Goal: Task Accomplishment & Management: Manage account settings

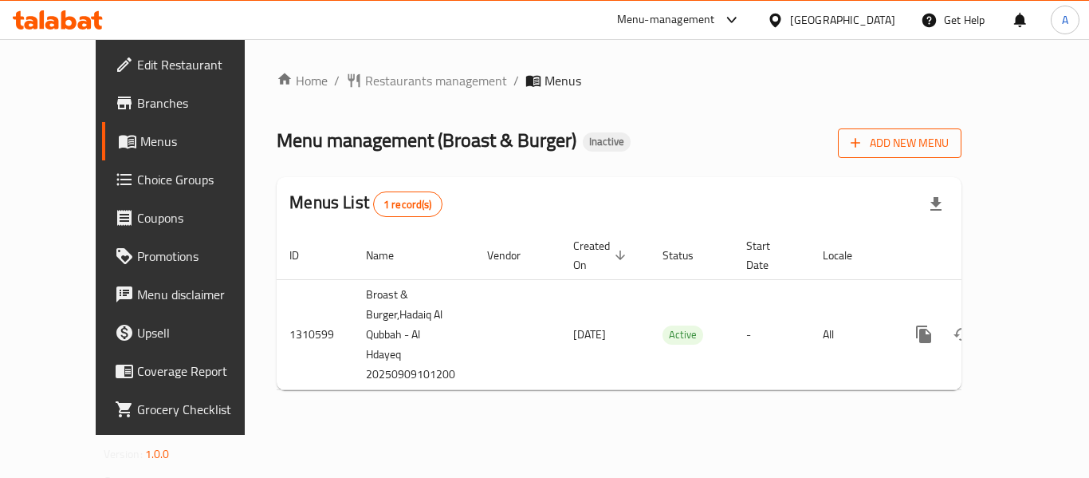
click at [949, 134] on span "Add New Menu" at bounding box center [900, 143] width 98 height 20
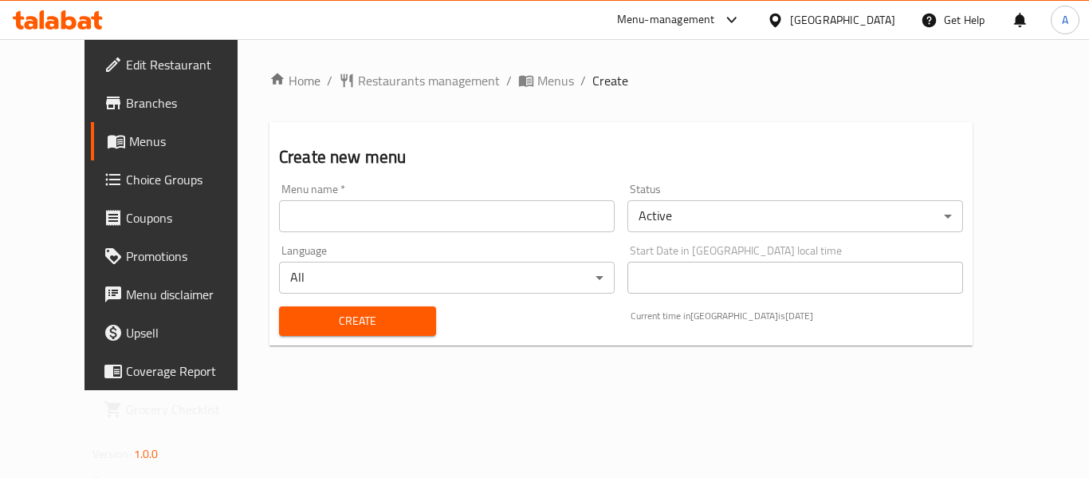
click at [309, 223] on input "text" at bounding box center [447, 216] width 336 height 32
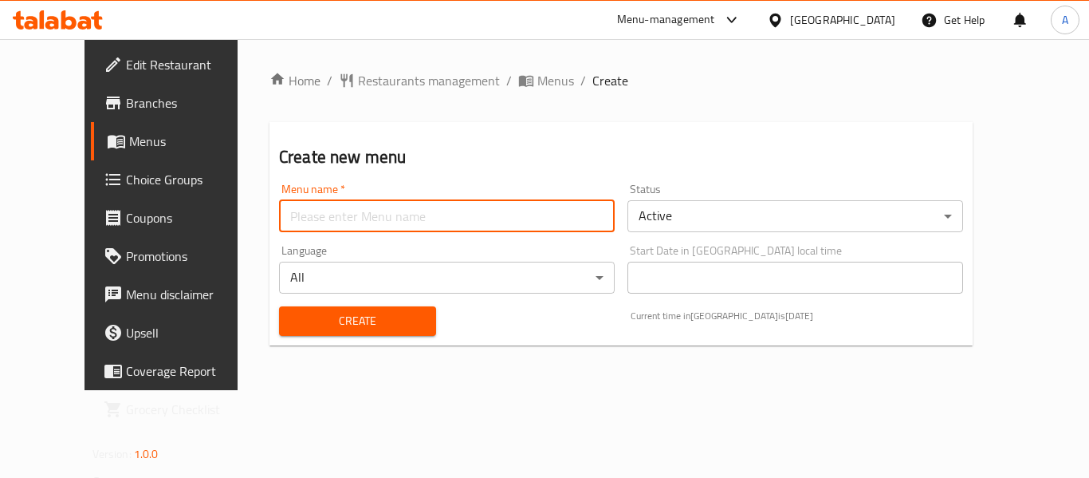
type input "neww"
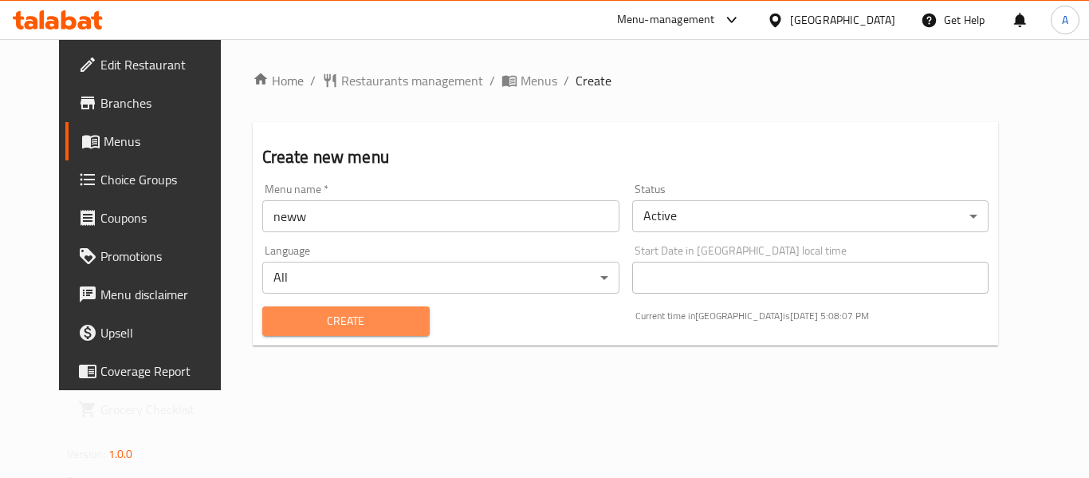
click at [316, 315] on span "Create" at bounding box center [346, 321] width 142 height 20
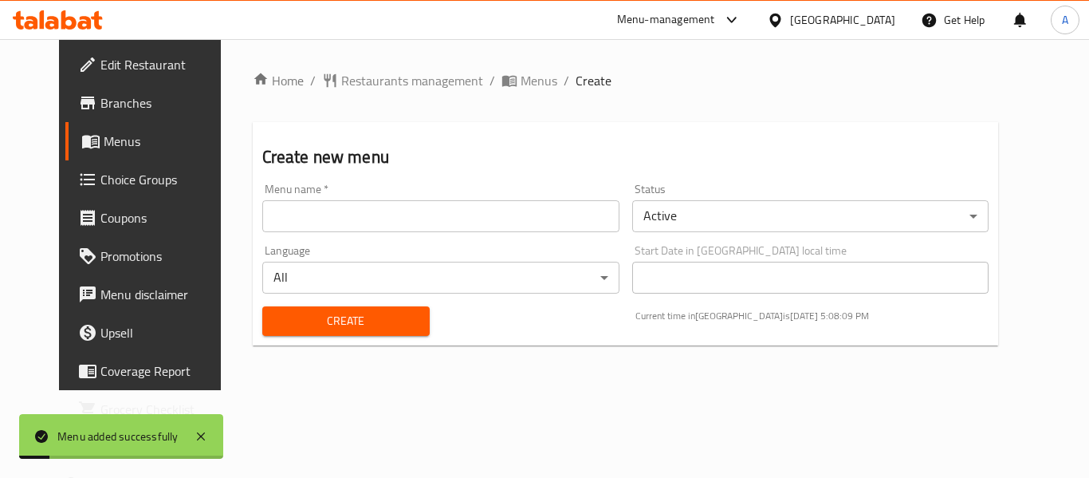
click at [121, 141] on span "Menus" at bounding box center [166, 141] width 124 height 19
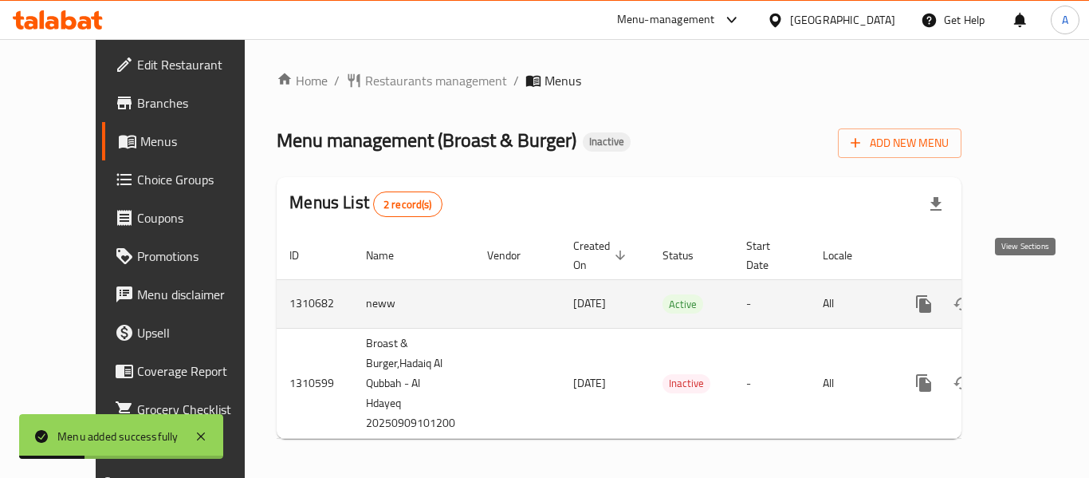
click at [1030, 294] on icon "enhanced table" at bounding box center [1039, 303] width 19 height 19
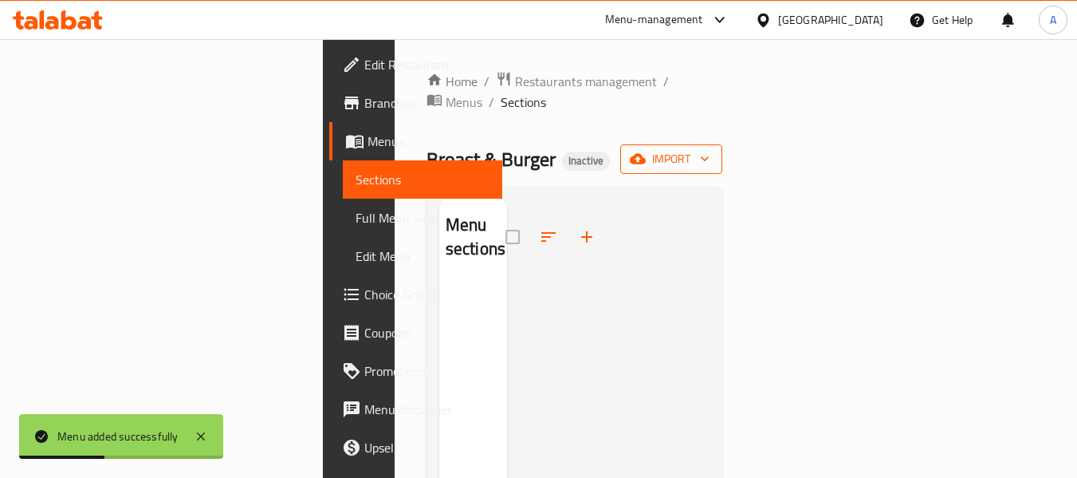
click at [723, 152] on button "import" at bounding box center [671, 159] width 102 height 30
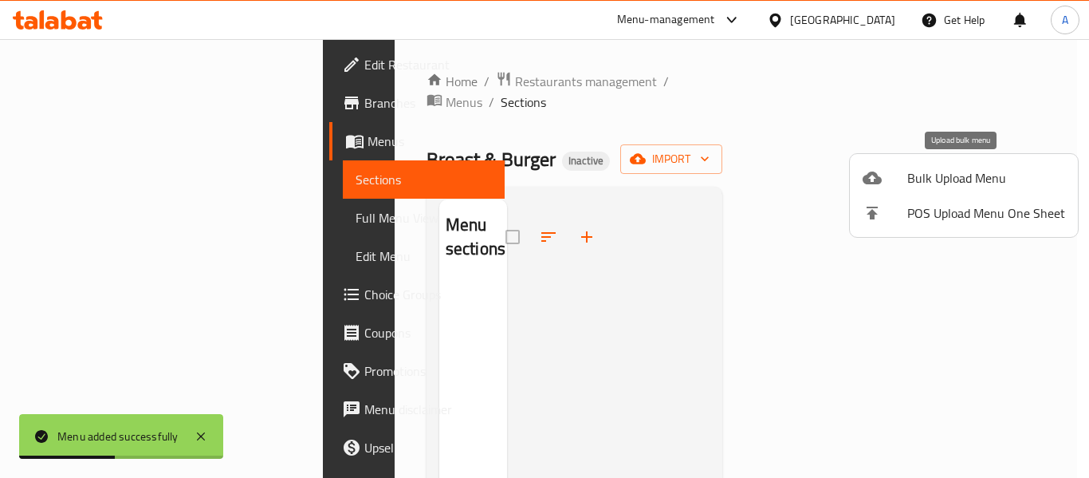
click at [877, 179] on icon at bounding box center [872, 177] width 19 height 13
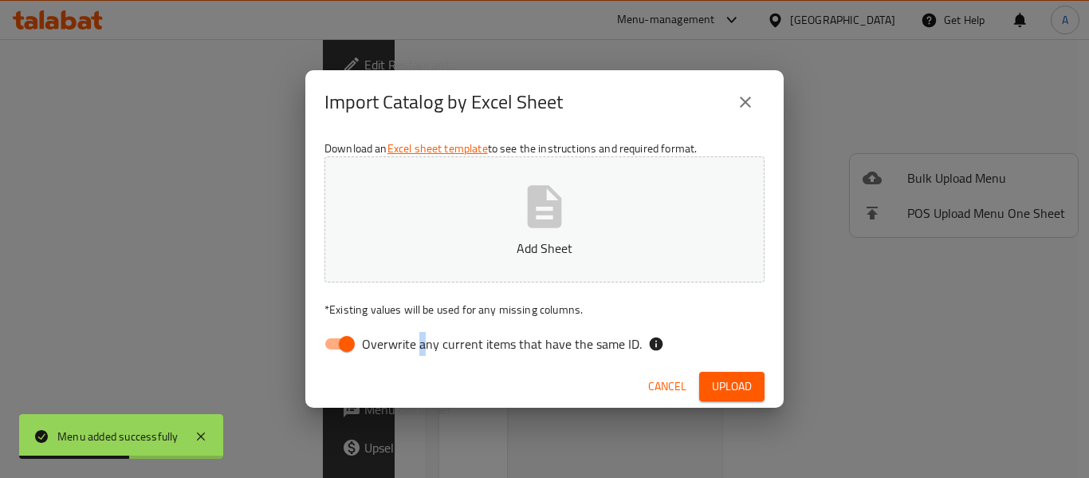
click at [420, 356] on label "Overwrite any current items that have the same ID." at bounding box center [479, 344] width 326 height 30
click at [368, 337] on span "Overwrite any current items that have the same ID." at bounding box center [502, 343] width 280 height 19
click at [368, 337] on input "Overwrite any current items that have the same ID." at bounding box center [346, 344] width 91 height 30
checkbox input "false"
click at [417, 238] on button "Add Sheet" at bounding box center [545, 219] width 440 height 126
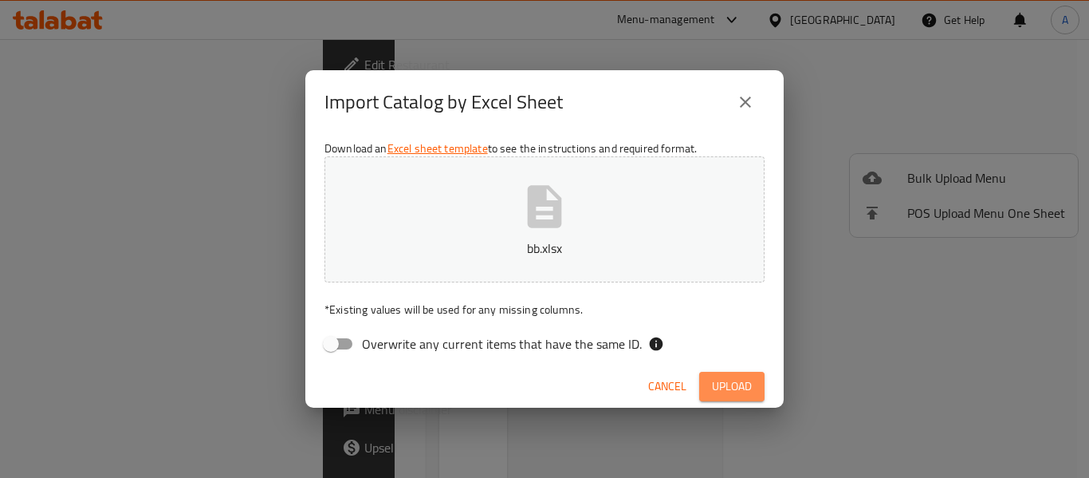
click at [754, 386] on button "Upload" at bounding box center [731, 387] width 65 height 30
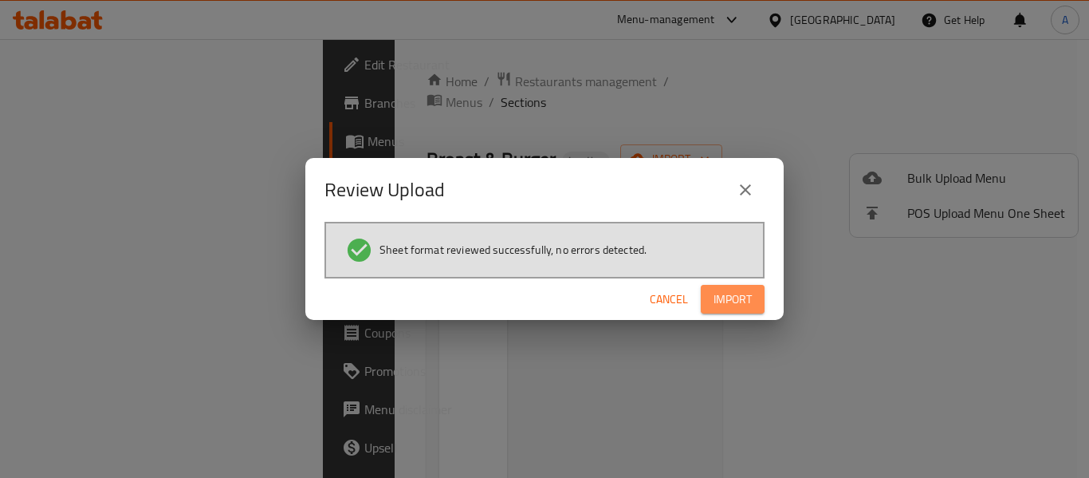
click at [715, 288] on button "Import" at bounding box center [733, 300] width 64 height 30
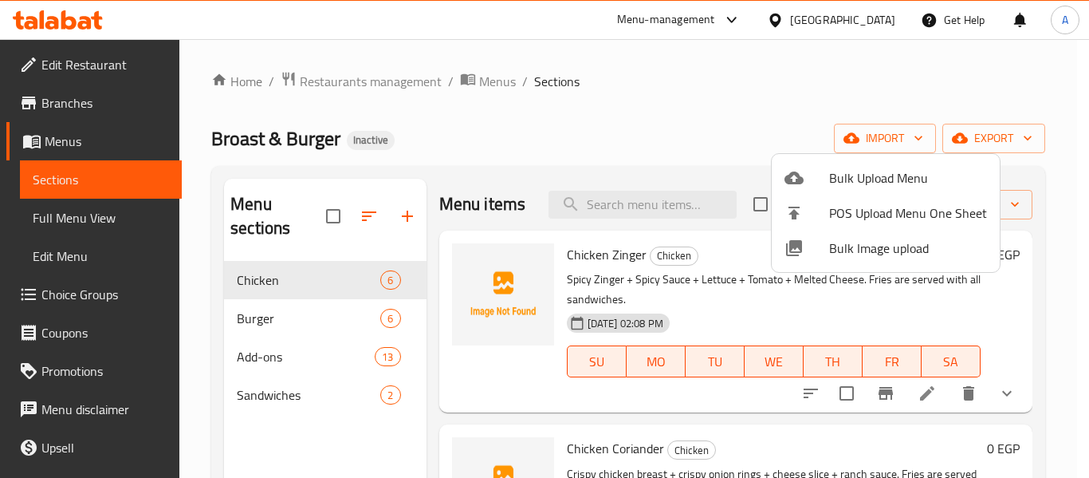
click at [116, 205] on div at bounding box center [544, 239] width 1089 height 478
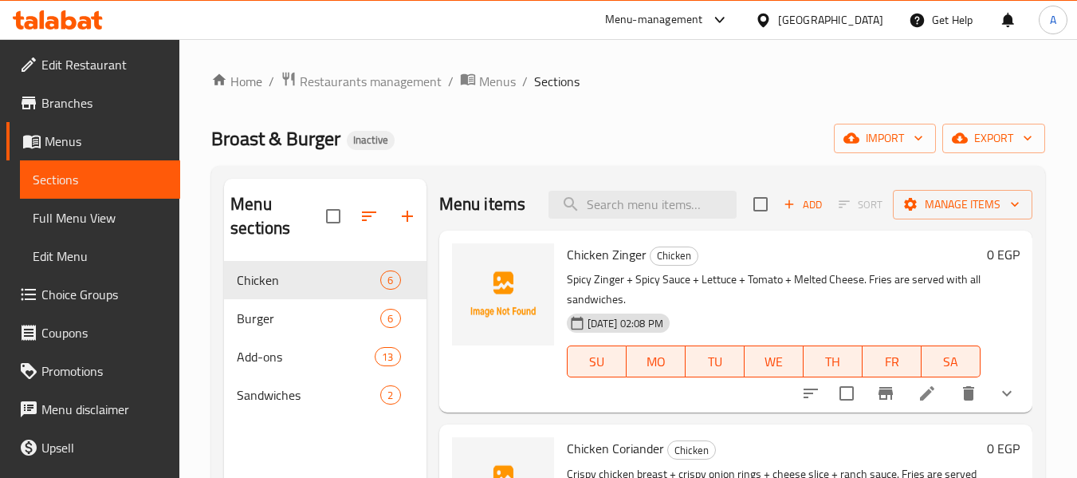
click at [111, 218] on span "Full Menu View" at bounding box center [100, 217] width 135 height 19
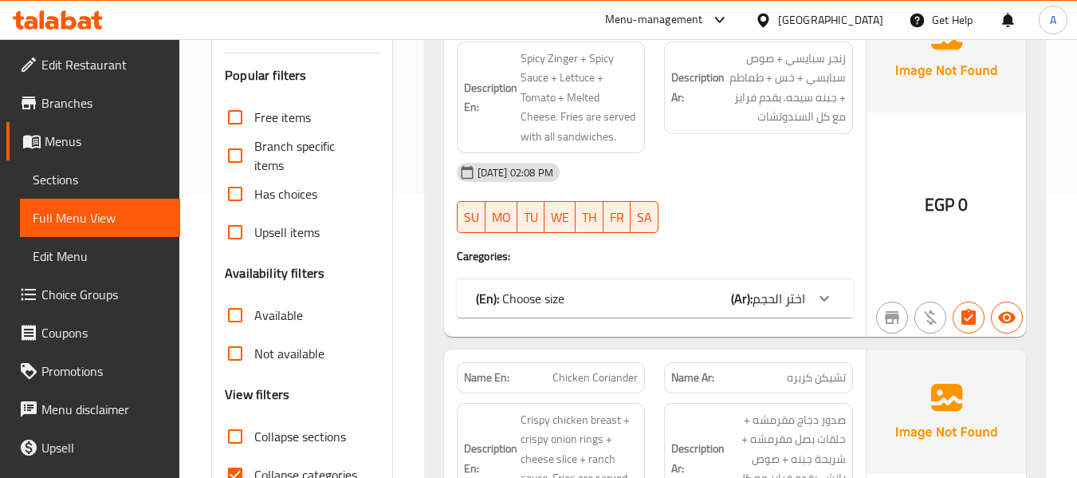
scroll to position [319, 0]
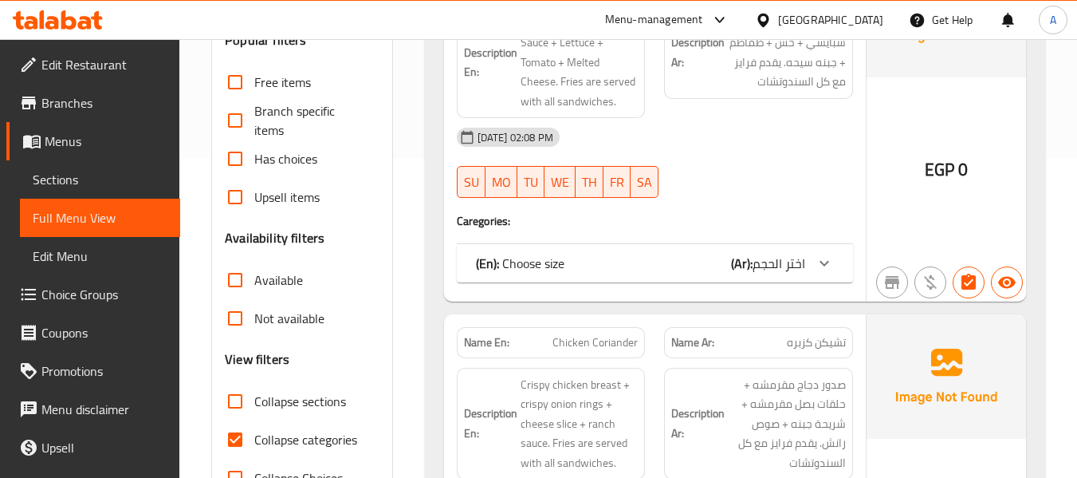
click at [264, 436] on span "Collapse categories" at bounding box center [305, 439] width 103 height 19
click at [254, 436] on input "Collapse categories" at bounding box center [235, 439] width 38 height 38
checkbox input "false"
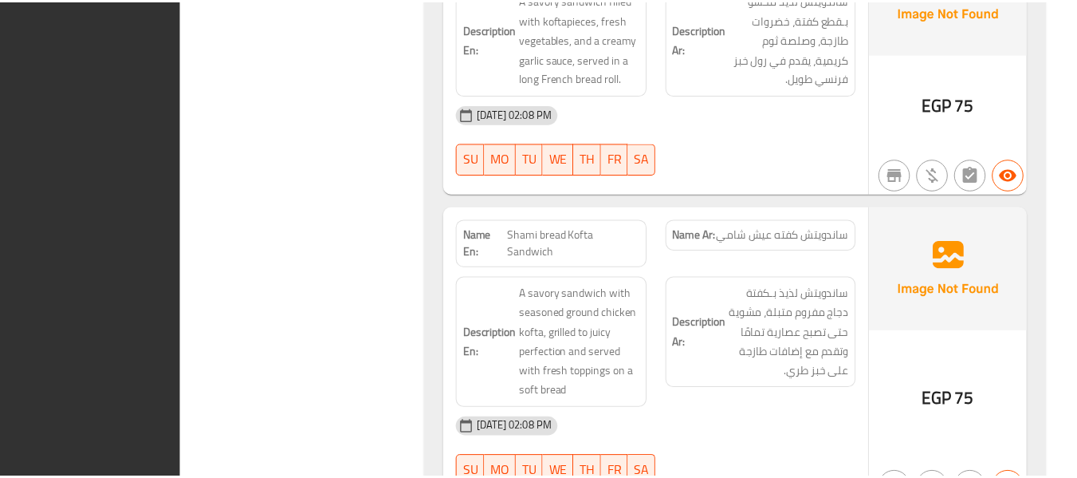
scroll to position [10832, 0]
